Goal: Task Accomplishment & Management: Manage account settings

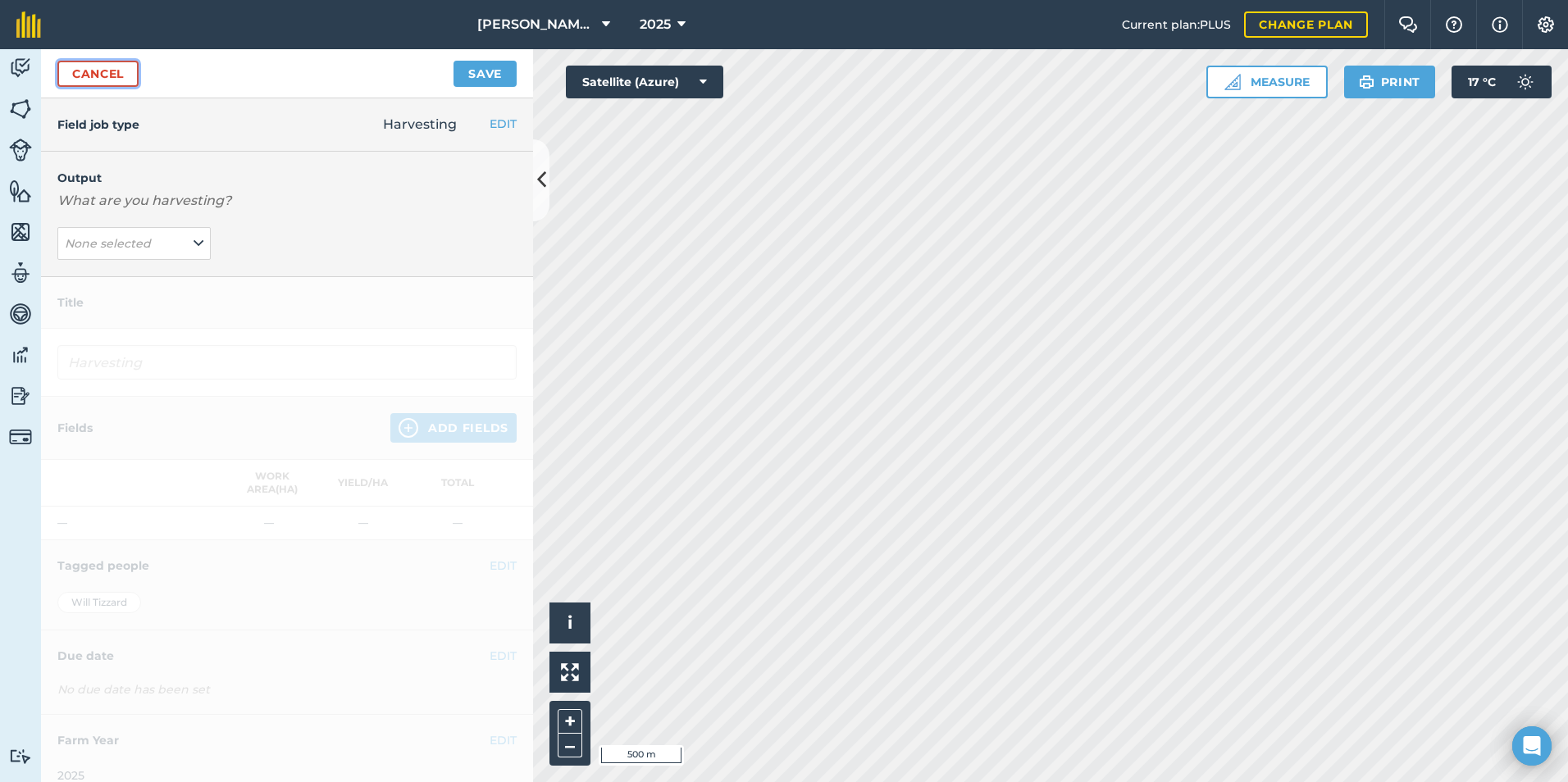
click at [81, 63] on link "Cancel" at bounding box center [98, 73] width 81 height 26
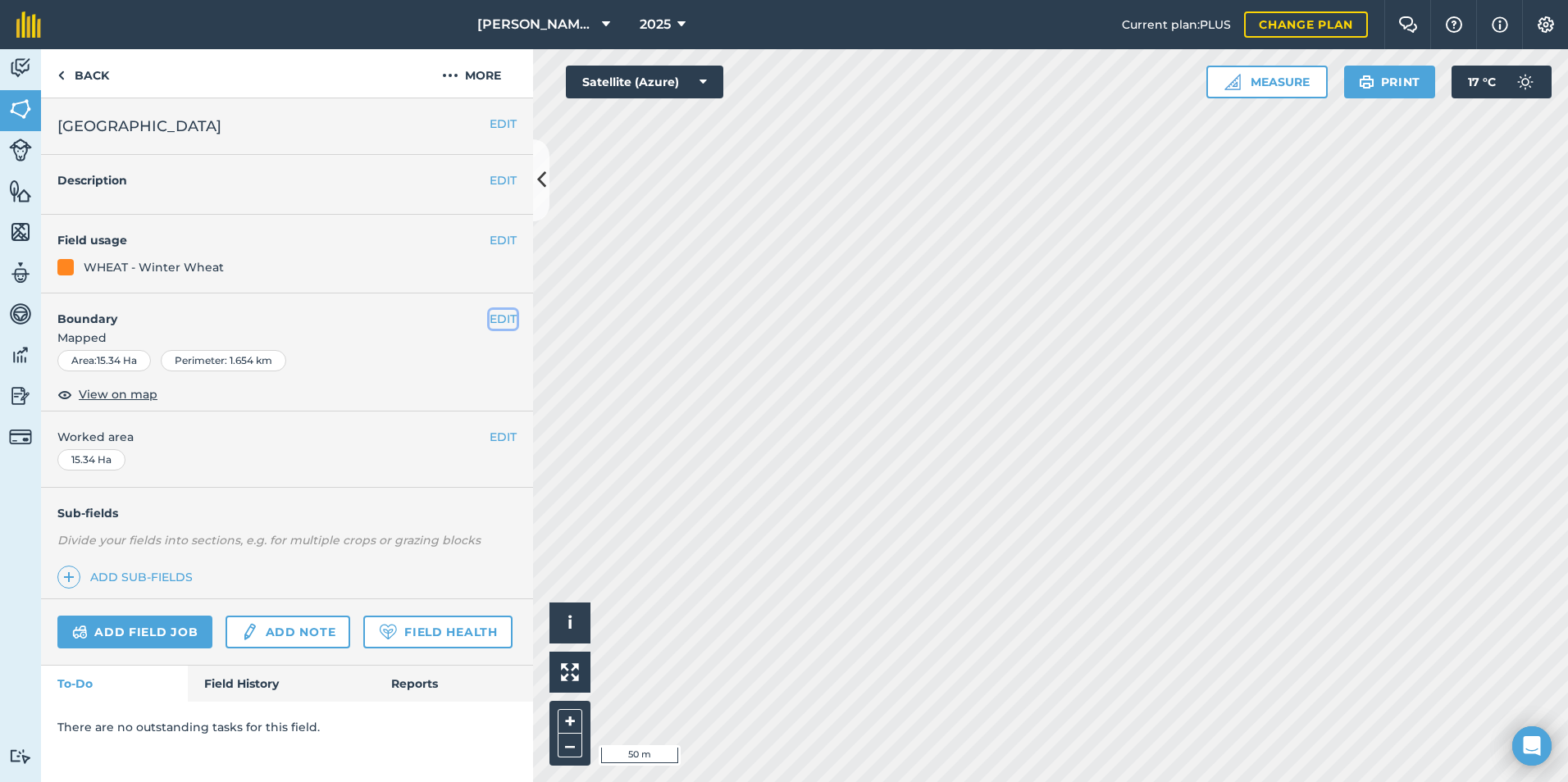
click at [509, 324] on button "EDIT" at bounding box center [503, 319] width 27 height 18
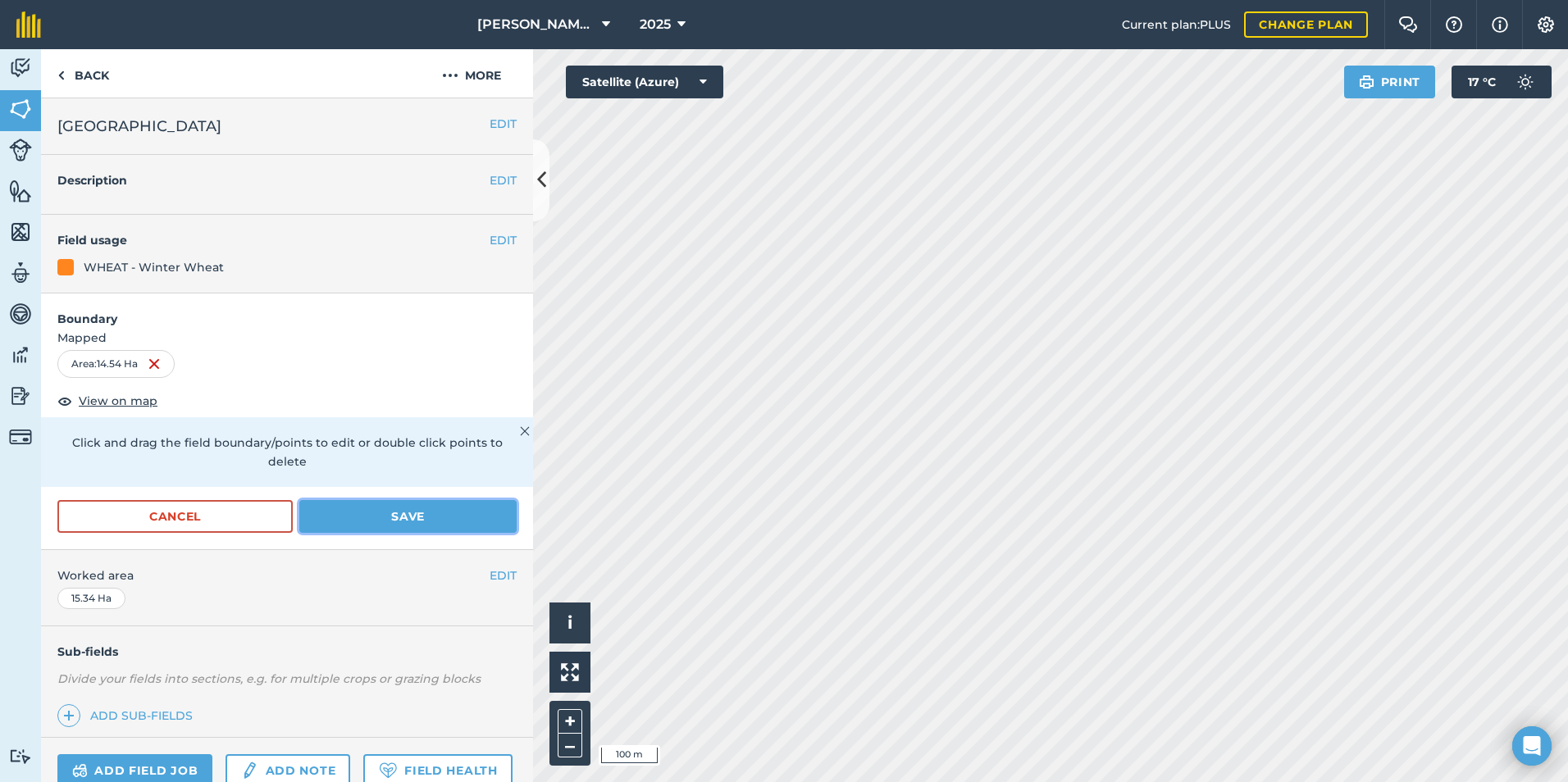
click at [391, 517] on button "Save" at bounding box center [408, 516] width 217 height 33
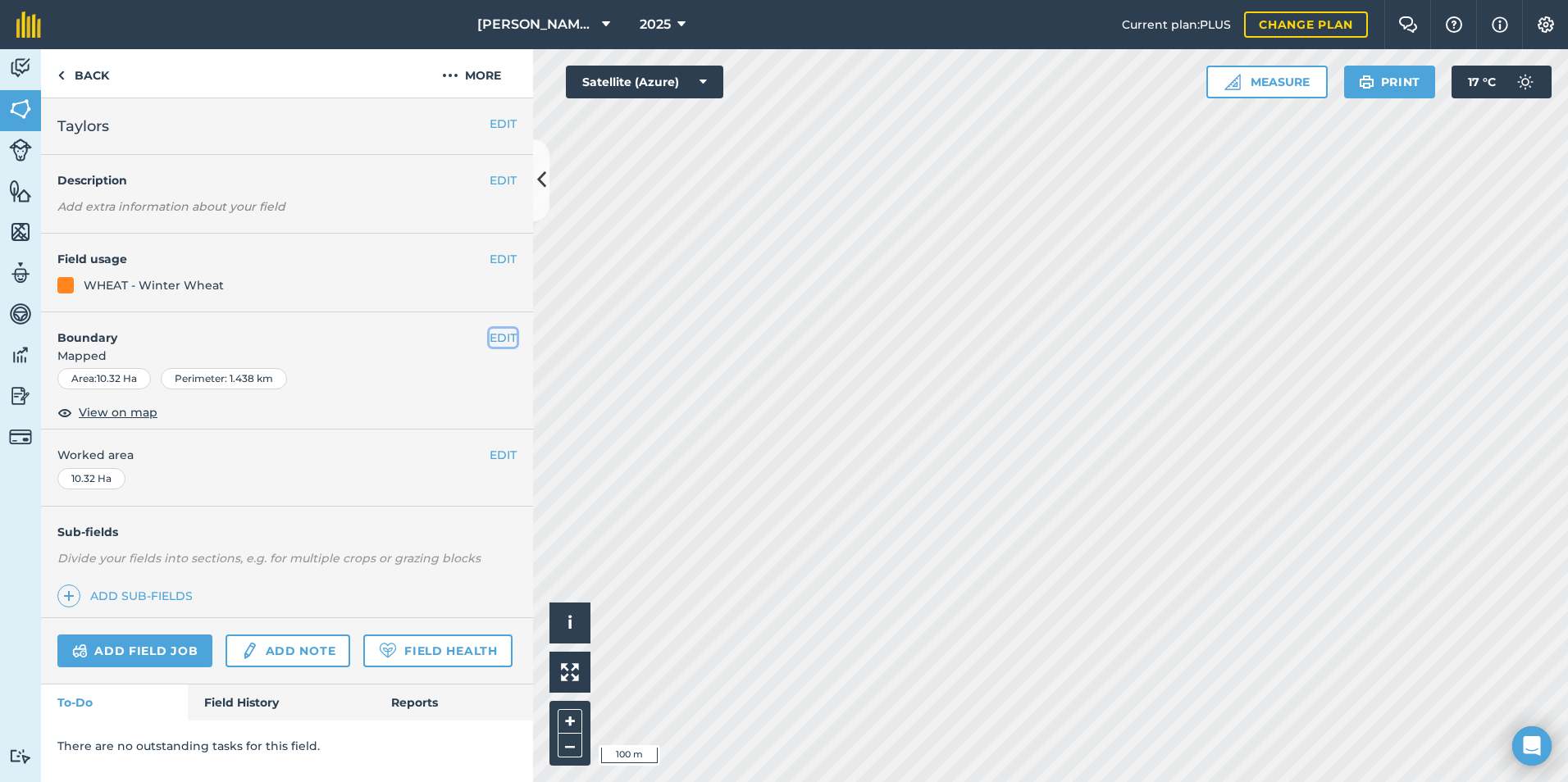
click at [508, 342] on button "EDIT" at bounding box center [503, 338] width 27 height 18
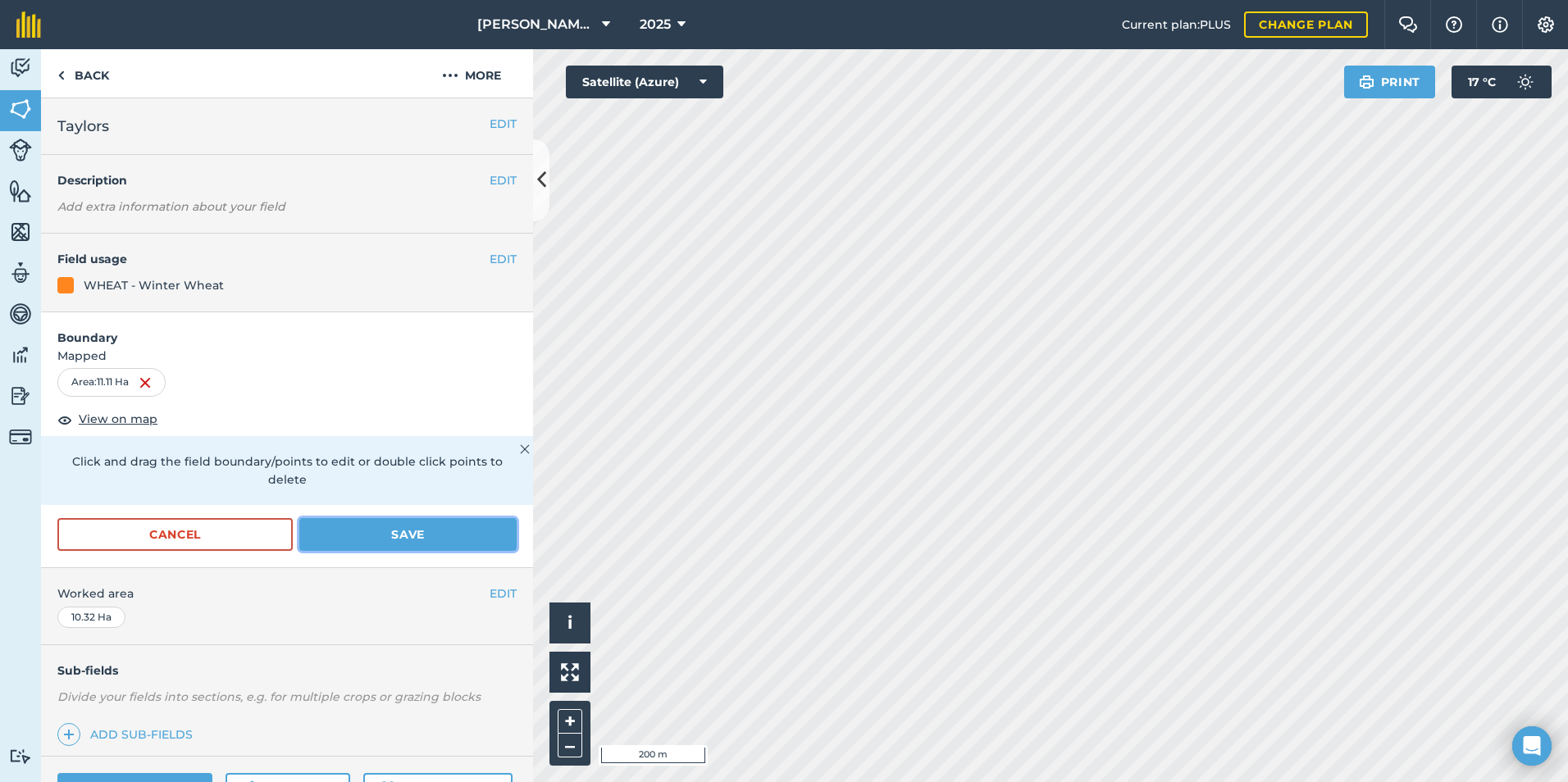
click at [357, 546] on button "Save" at bounding box center [408, 534] width 217 height 33
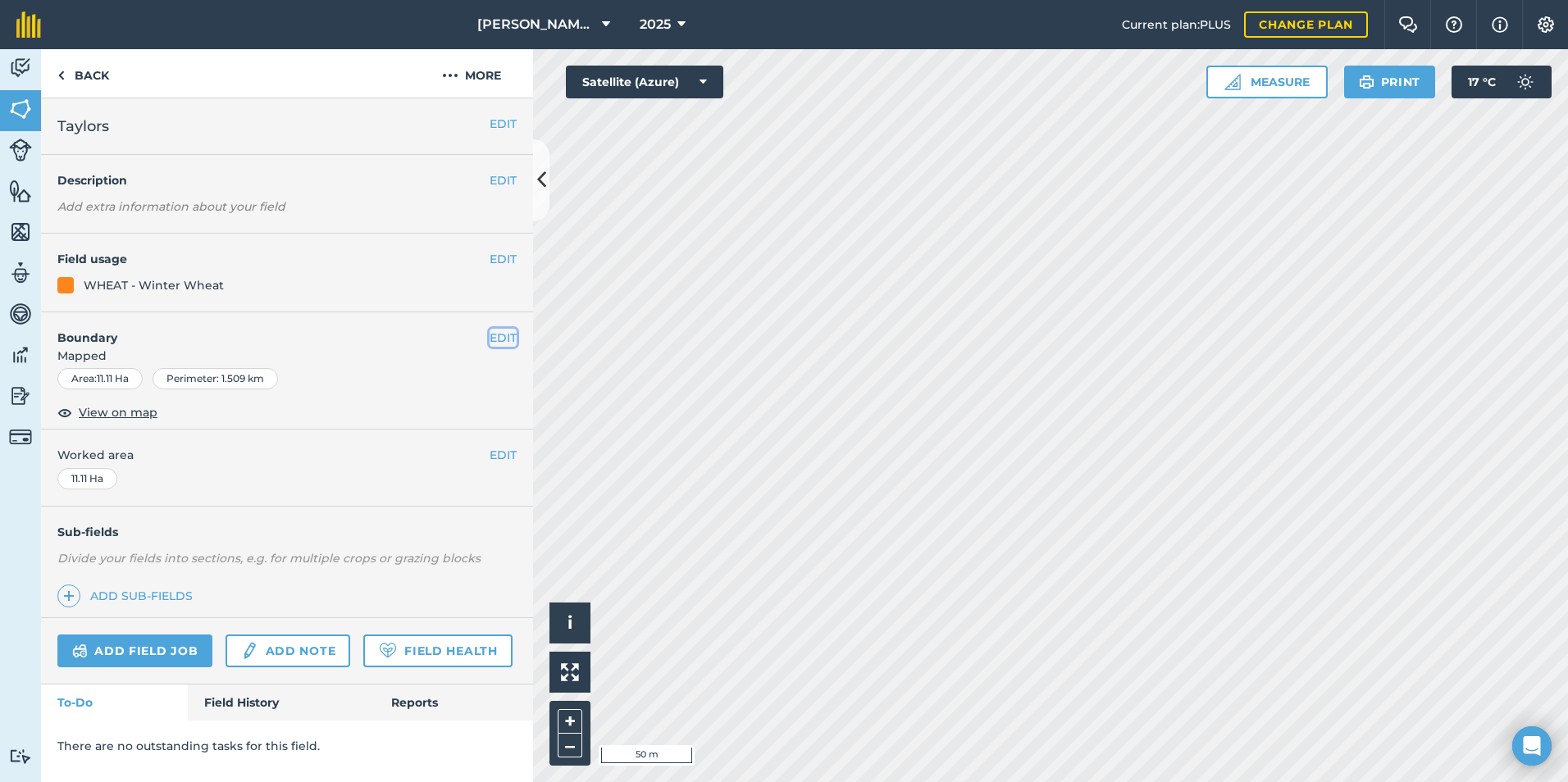
click at [502, 334] on button "EDIT" at bounding box center [503, 338] width 27 height 18
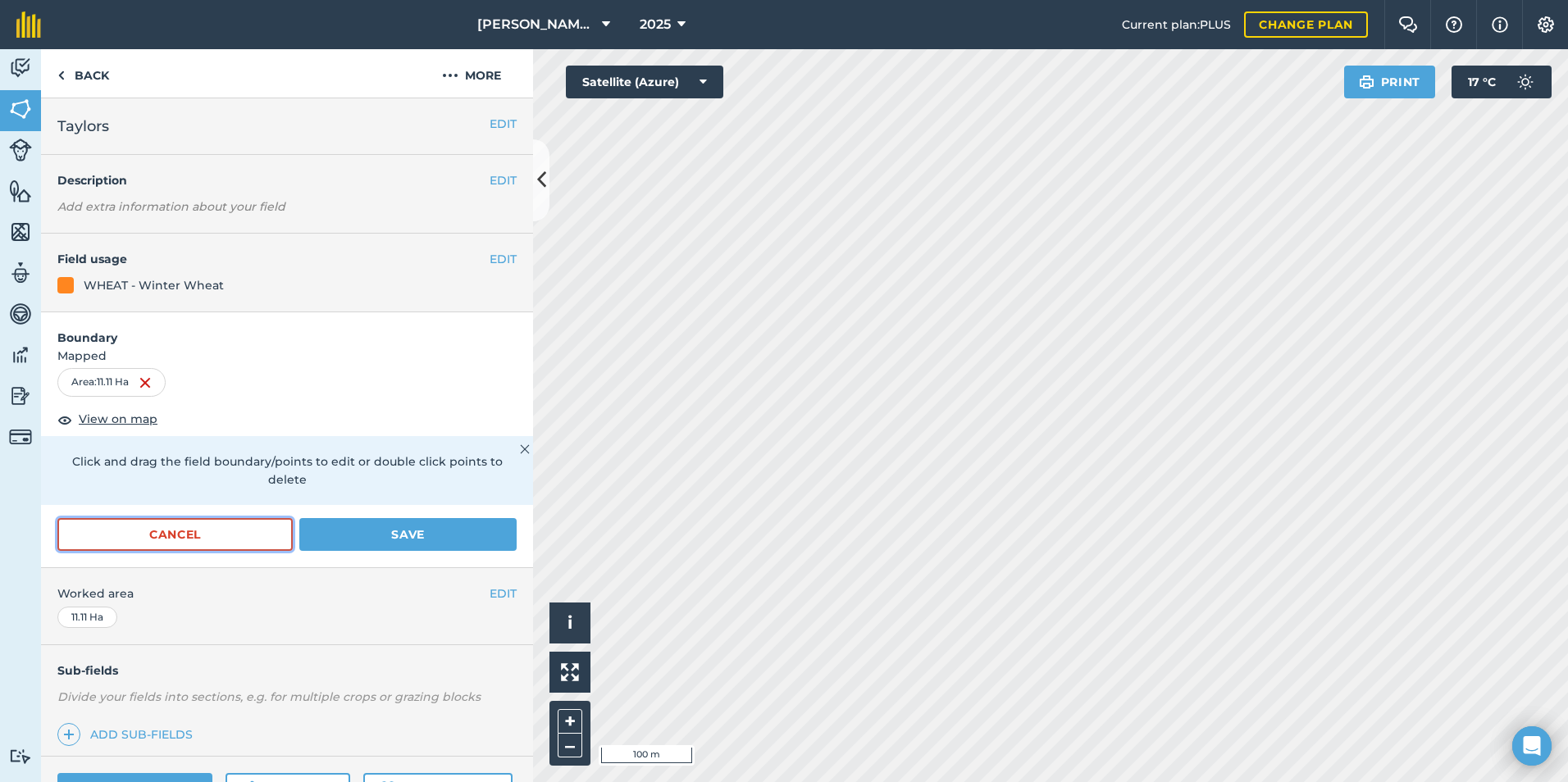
click at [247, 531] on button "Cancel" at bounding box center [175, 534] width 235 height 33
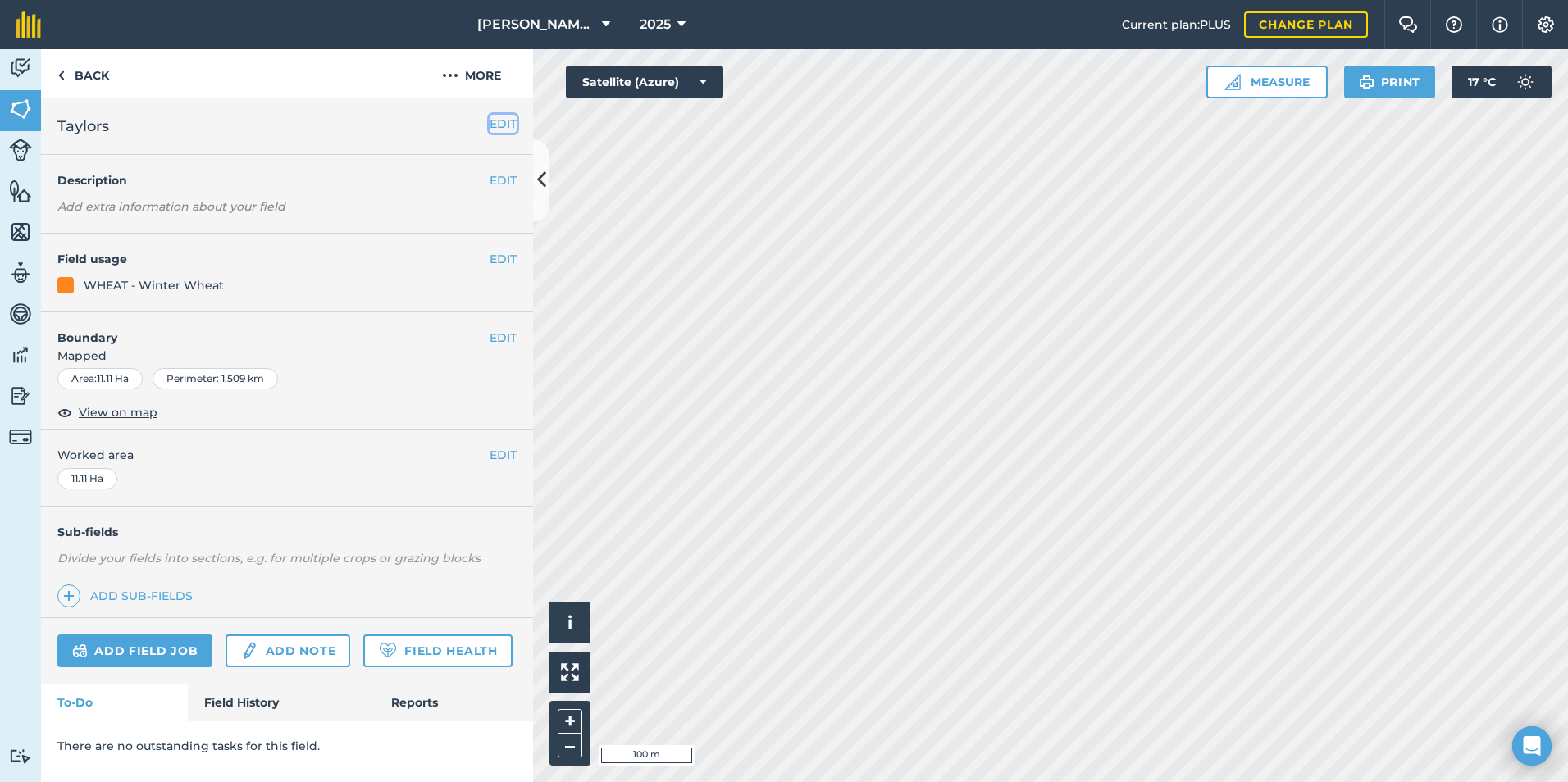
click at [513, 129] on button "EDIT" at bounding box center [503, 123] width 27 height 18
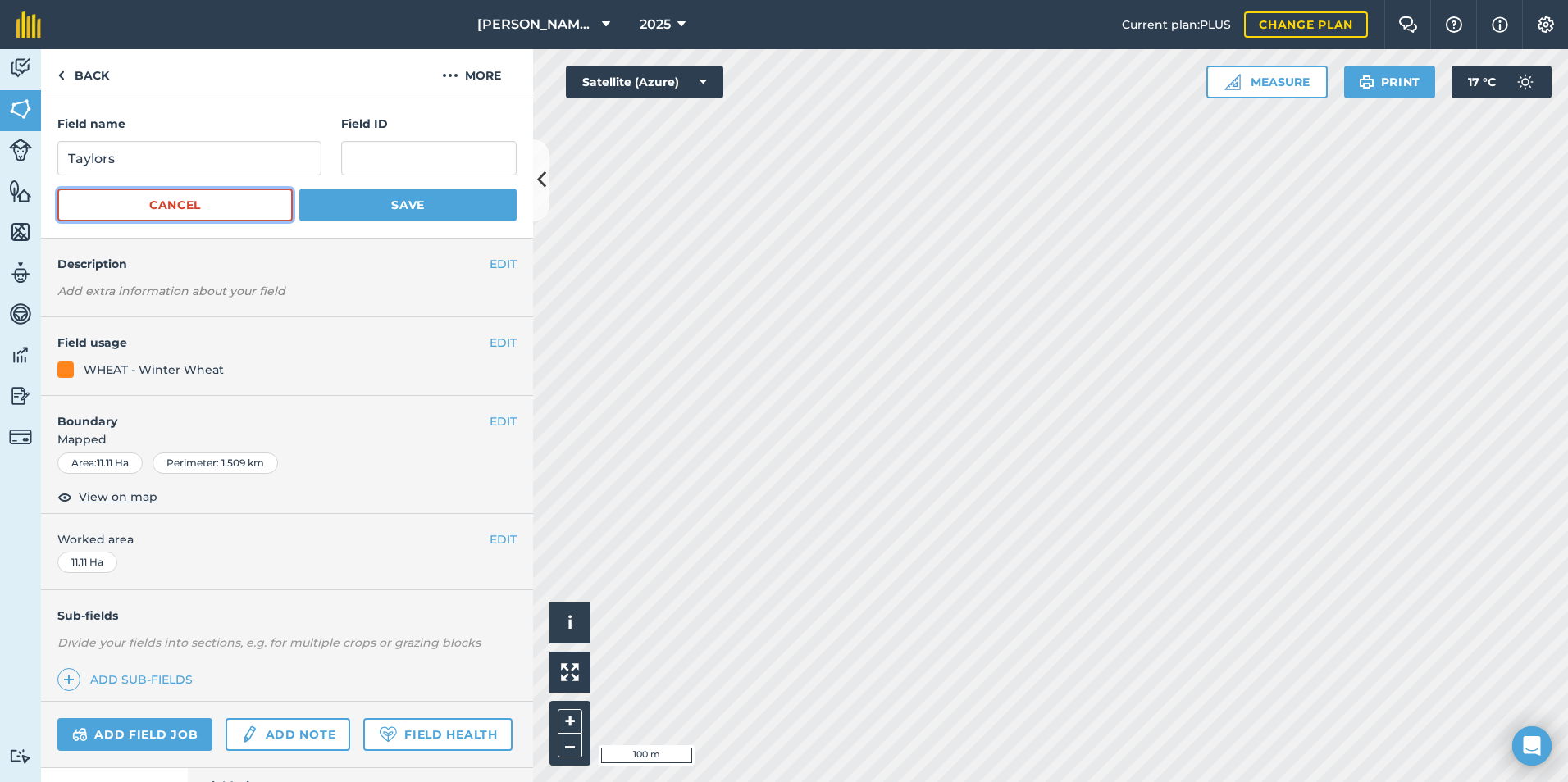
click at [168, 217] on button "Cancel" at bounding box center [175, 205] width 235 height 33
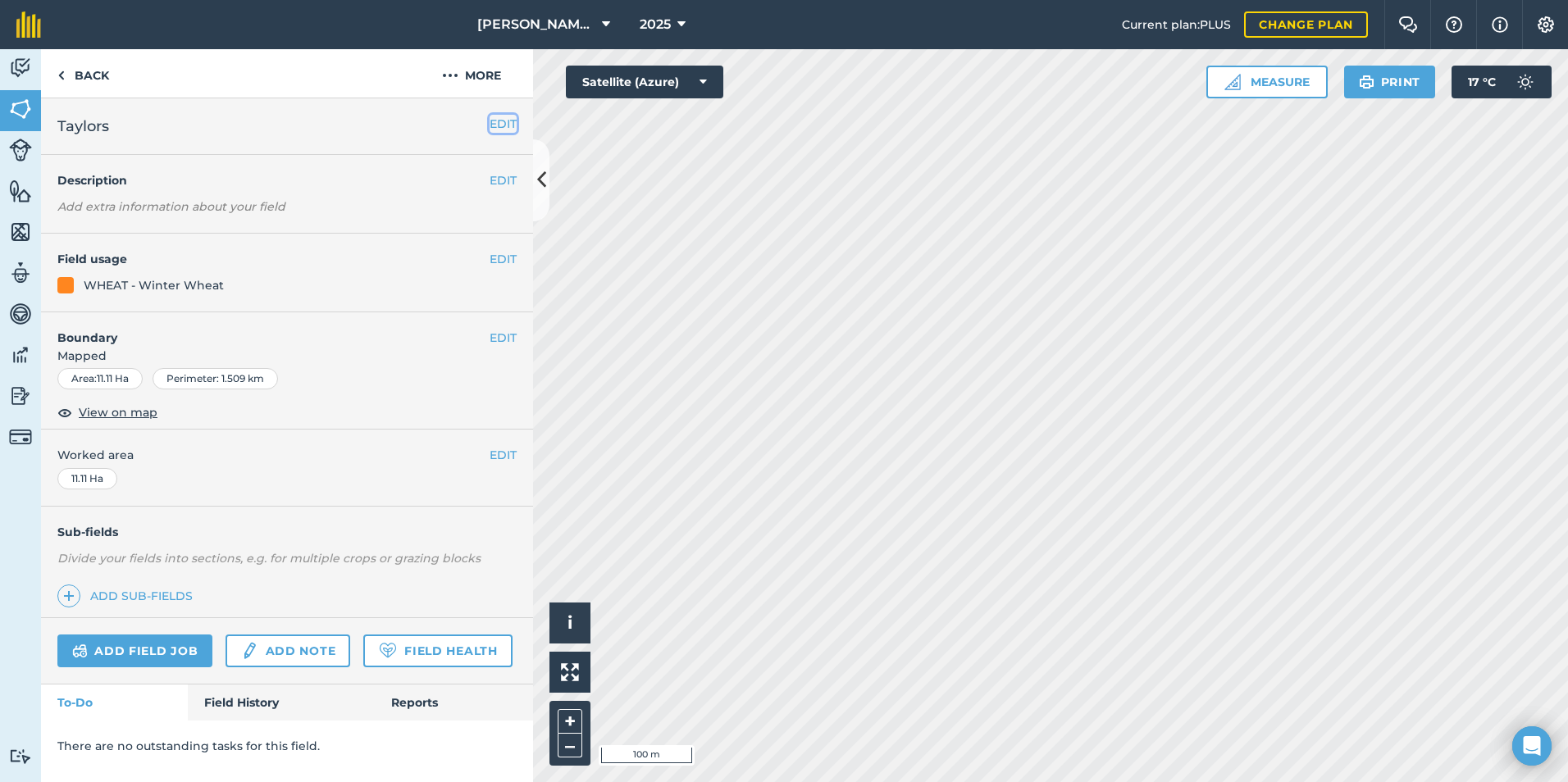
click at [505, 128] on button "EDIT" at bounding box center [503, 123] width 27 height 18
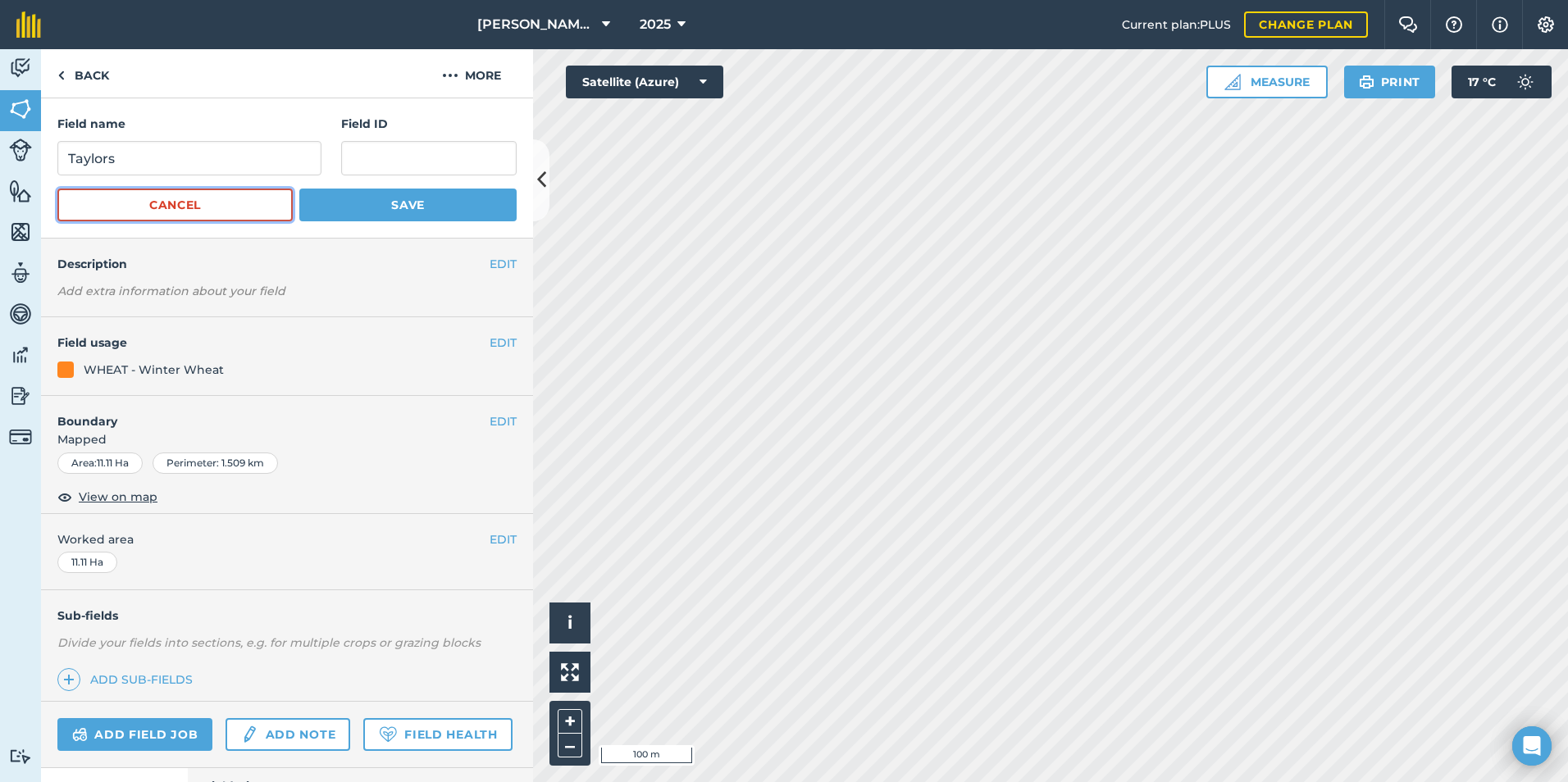
click at [189, 215] on button "Cancel" at bounding box center [175, 205] width 235 height 33
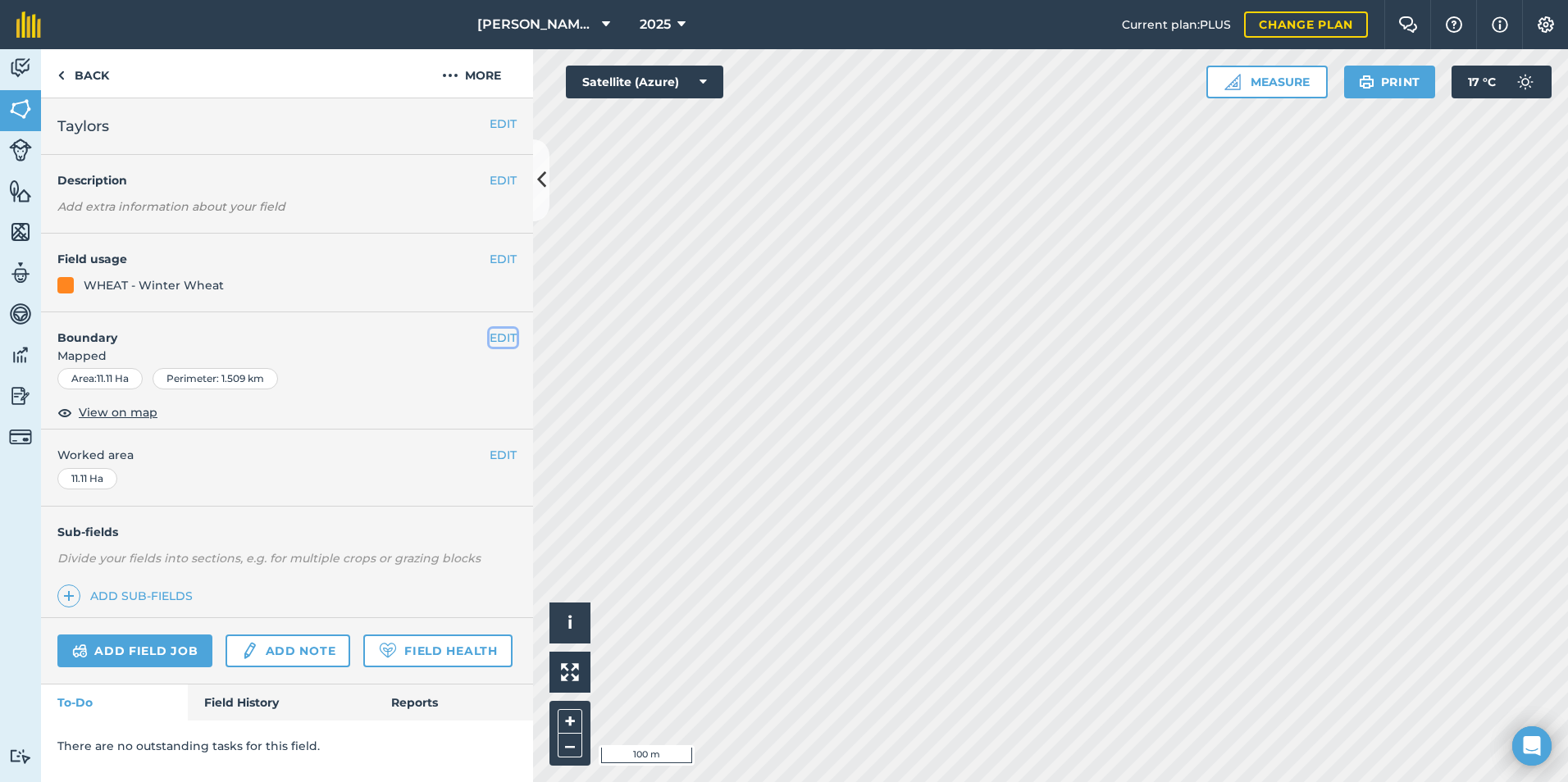
click at [507, 338] on button "EDIT" at bounding box center [503, 338] width 27 height 18
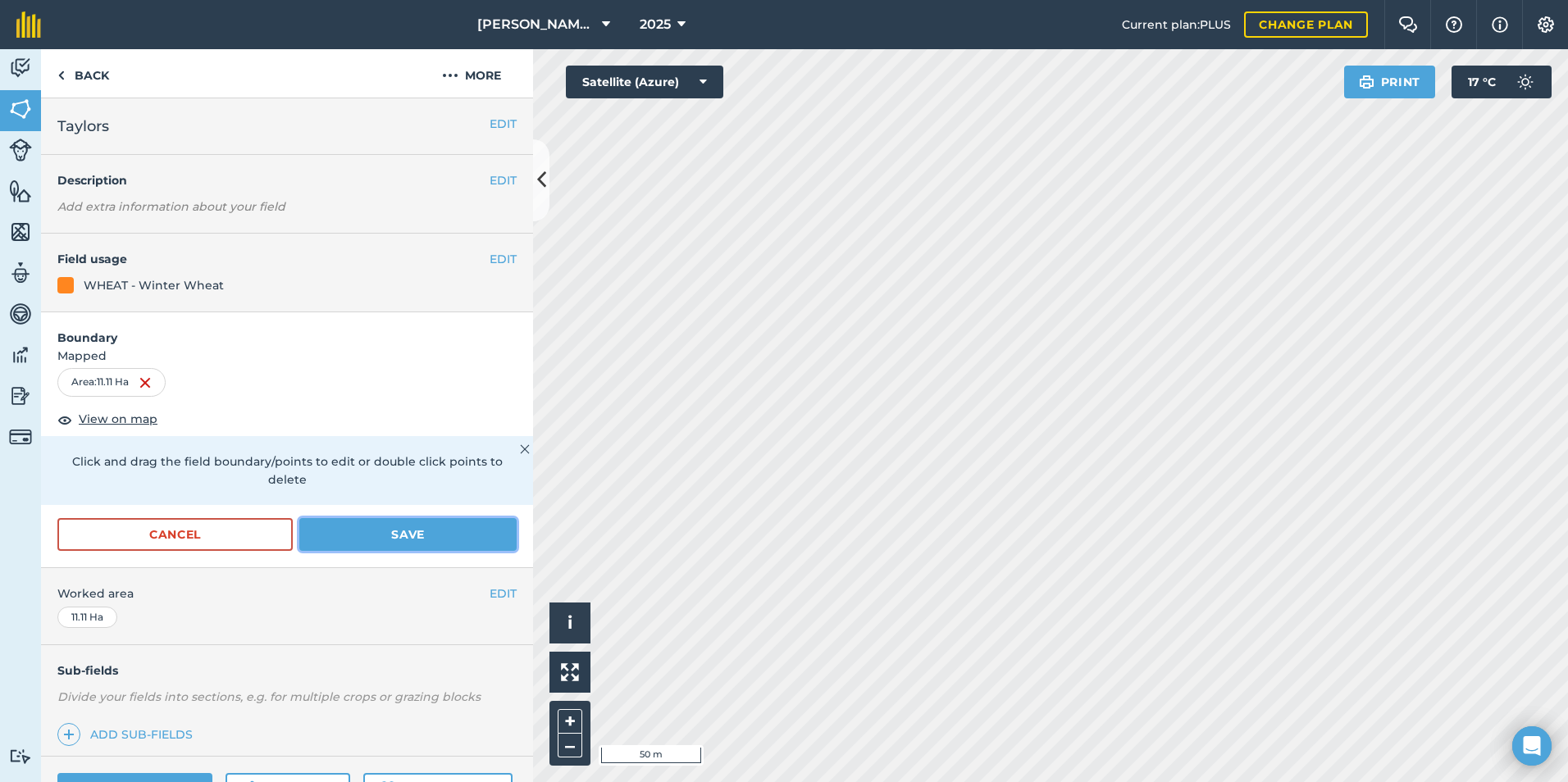
click at [396, 537] on button "Save" at bounding box center [408, 534] width 217 height 33
